Goal: Use online tool/utility

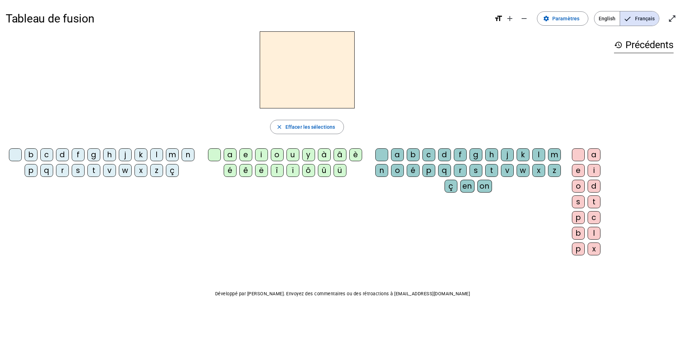
click at [235, 155] on div "a" at bounding box center [230, 154] width 13 height 13
click at [186, 155] on div "n" at bounding box center [187, 154] width 13 height 13
click at [306, 130] on span "Effacer les sélections" at bounding box center [310, 127] width 50 height 9
click at [234, 156] on div "a" at bounding box center [230, 154] width 13 height 13
click at [172, 151] on div "m" at bounding box center [172, 154] width 13 height 13
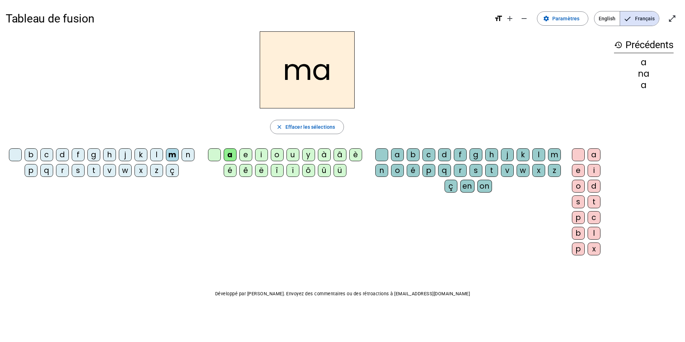
click at [91, 170] on div "t" at bounding box center [93, 170] width 13 height 13
click at [150, 152] on div "l" at bounding box center [156, 154] width 13 height 13
click at [478, 170] on div "s" at bounding box center [475, 170] width 13 height 13
click at [29, 173] on div "p" at bounding box center [31, 170] width 13 height 13
click at [96, 168] on div "t" at bounding box center [93, 170] width 13 height 13
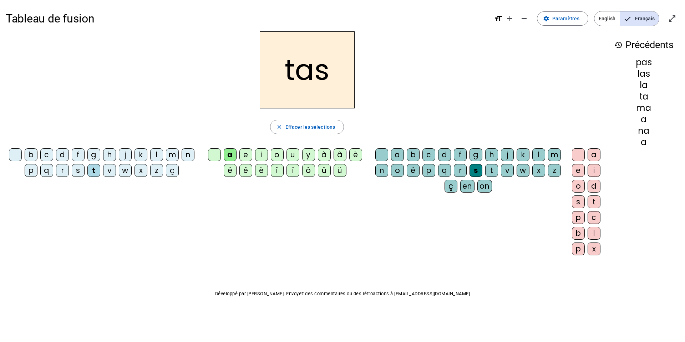
click at [471, 172] on div "s" at bounding box center [475, 170] width 13 height 13
click at [319, 126] on span "Effacer les sélections" at bounding box center [310, 127] width 50 height 9
drag, startPoint x: 91, startPoint y: 172, endPoint x: 157, endPoint y: 165, distance: 66.0
click at [92, 172] on div "t" at bounding box center [93, 170] width 13 height 13
click at [226, 152] on div "a" at bounding box center [230, 154] width 13 height 13
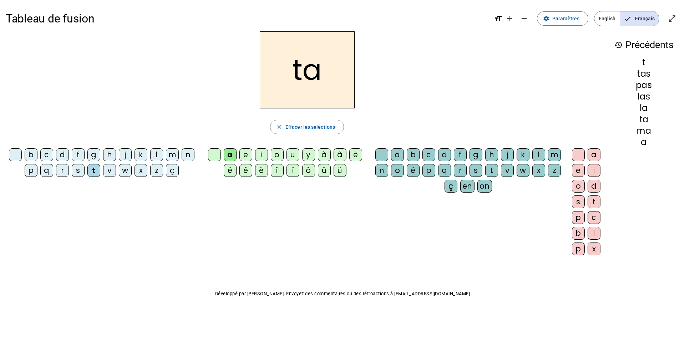
click at [80, 173] on div "s" at bounding box center [78, 170] width 13 height 13
click at [541, 157] on div "l" at bounding box center [538, 154] width 13 height 13
click at [174, 153] on div "m" at bounding box center [172, 154] width 13 height 13
click at [29, 152] on div "b" at bounding box center [31, 154] width 13 height 13
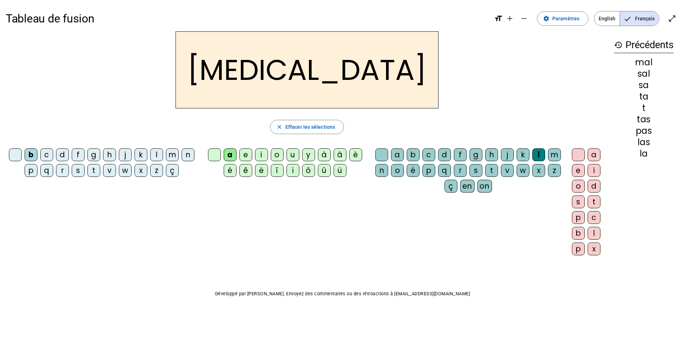
click at [474, 173] on div "s" at bounding box center [475, 170] width 13 height 13
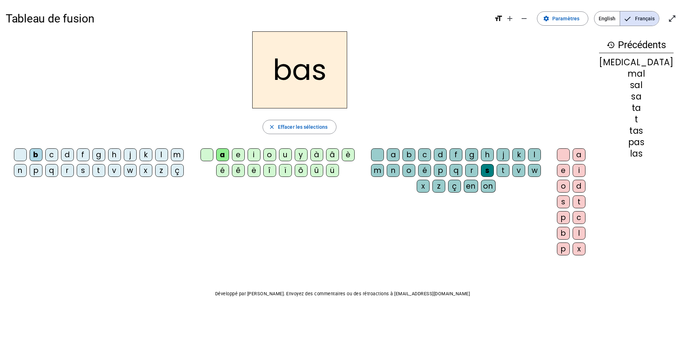
click at [32, 171] on div "p" at bounding box center [36, 170] width 13 height 13
